Goal: Transaction & Acquisition: Book appointment/travel/reservation

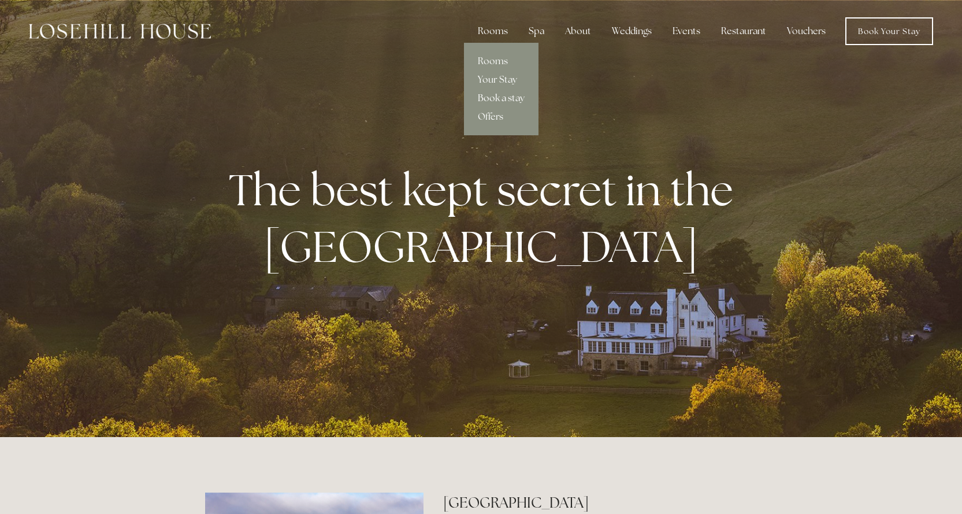
click at [505, 96] on link "Book a stay" at bounding box center [501, 98] width 75 height 18
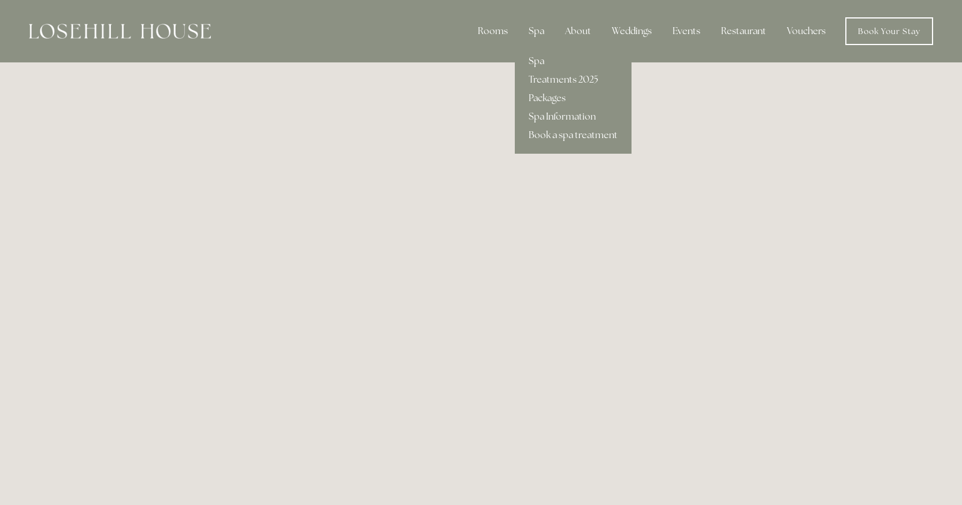
click at [539, 62] on link "Spa" at bounding box center [573, 61] width 117 height 18
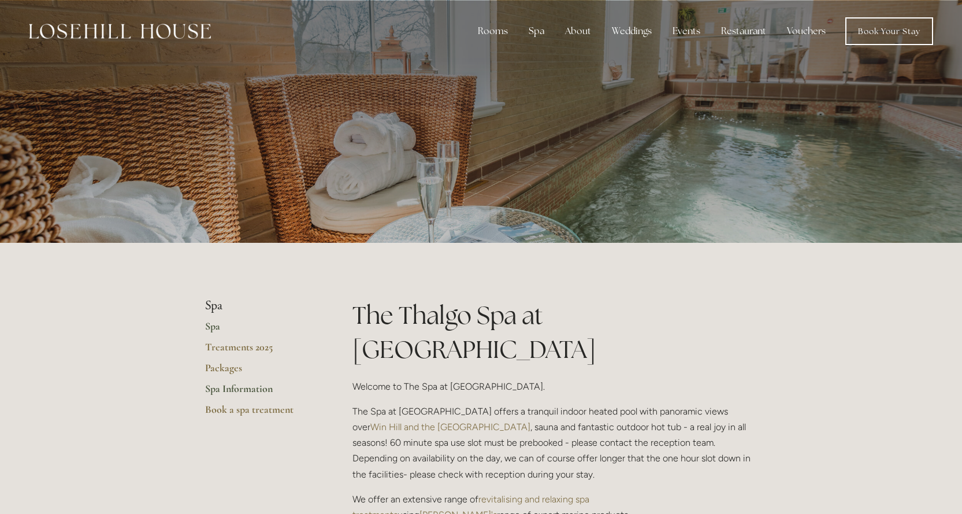
click at [247, 389] on link "Spa Information" at bounding box center [260, 392] width 110 height 21
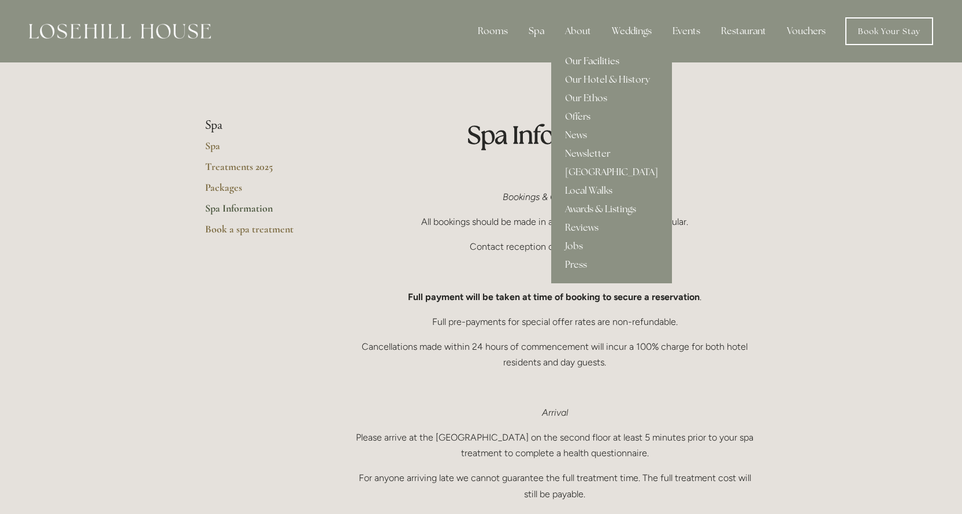
click at [603, 66] on link "Our Facilities" at bounding box center [611, 61] width 121 height 18
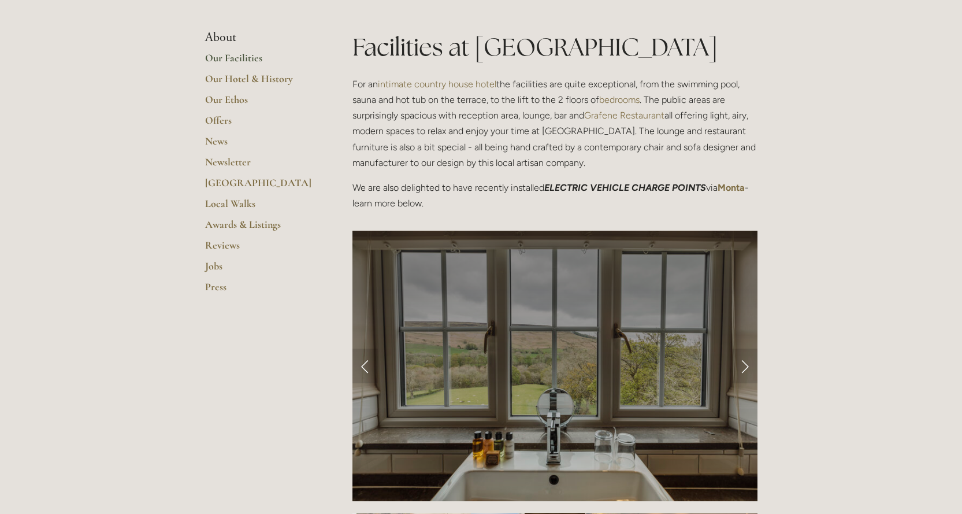
scroll to position [173, 0]
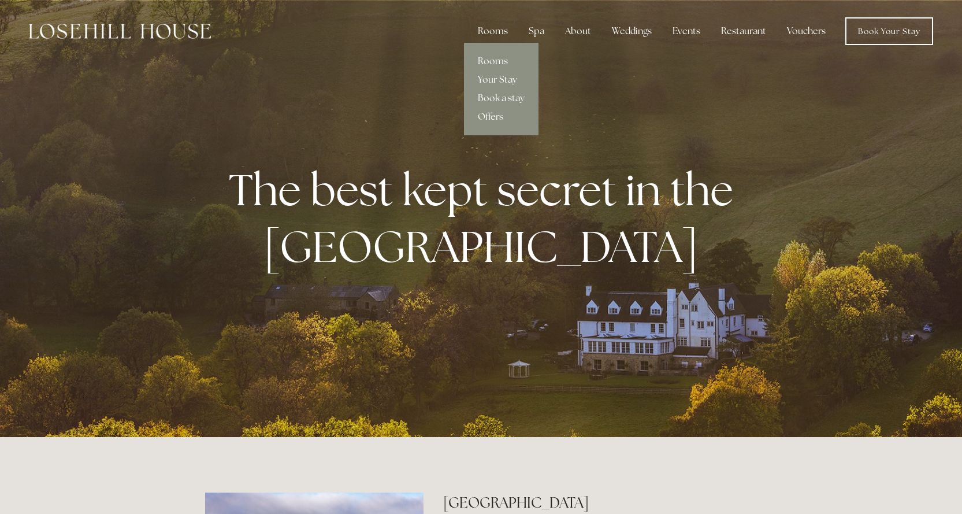
click at [500, 80] on link "Your Stay" at bounding box center [501, 80] width 75 height 18
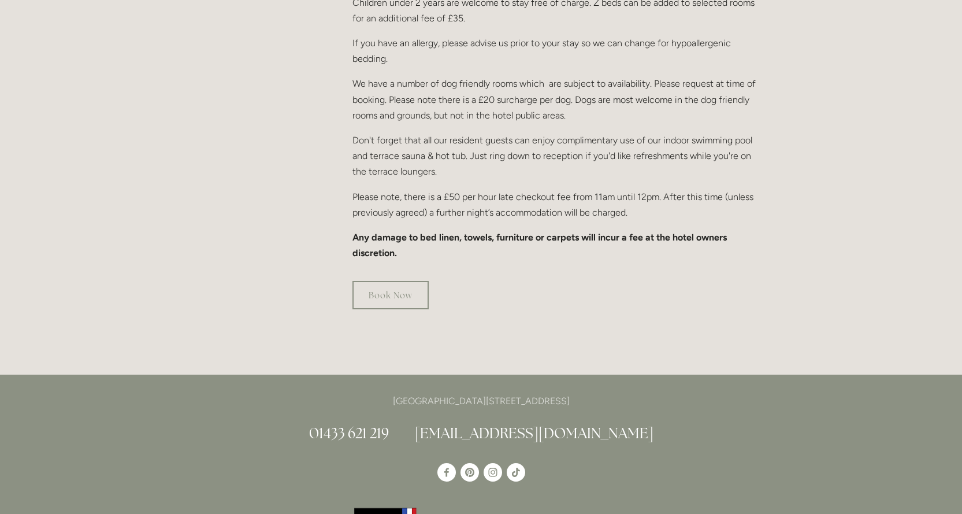
scroll to position [809, 0]
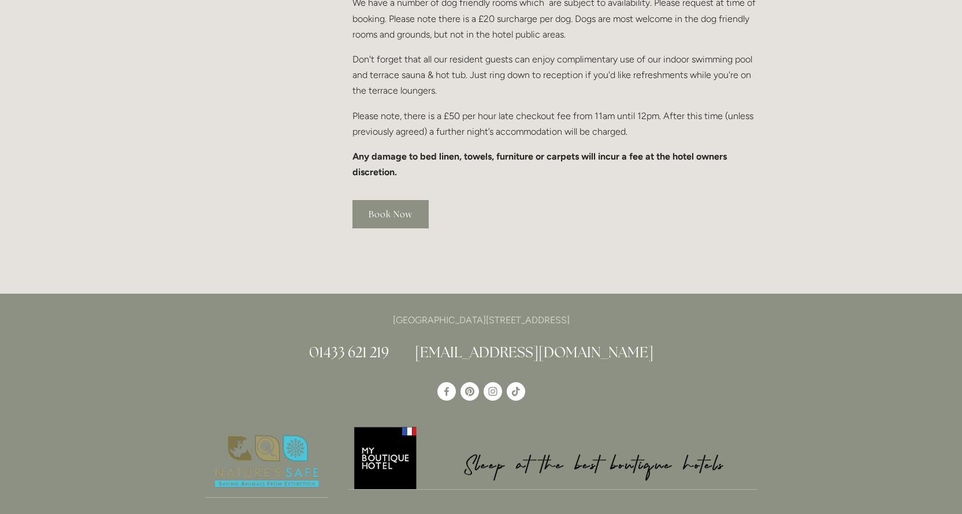
click at [375, 200] on link "Book Now" at bounding box center [391, 214] width 76 height 28
